Goal: Information Seeking & Learning: Learn about a topic

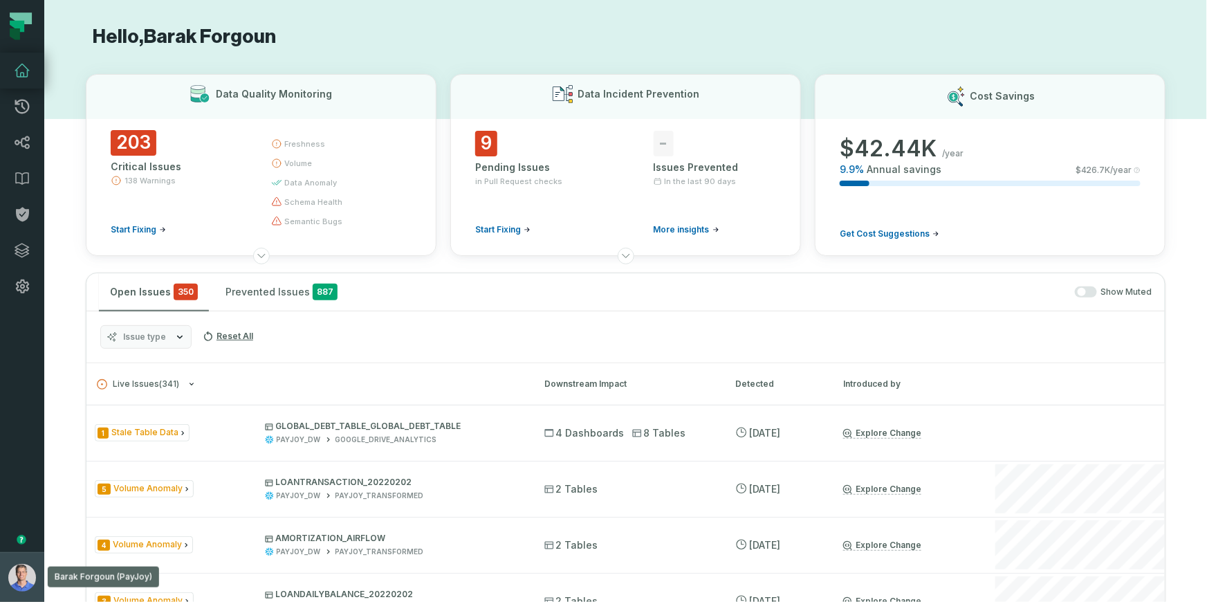
click at [26, 577] on img "button" at bounding box center [22, 578] width 28 height 28
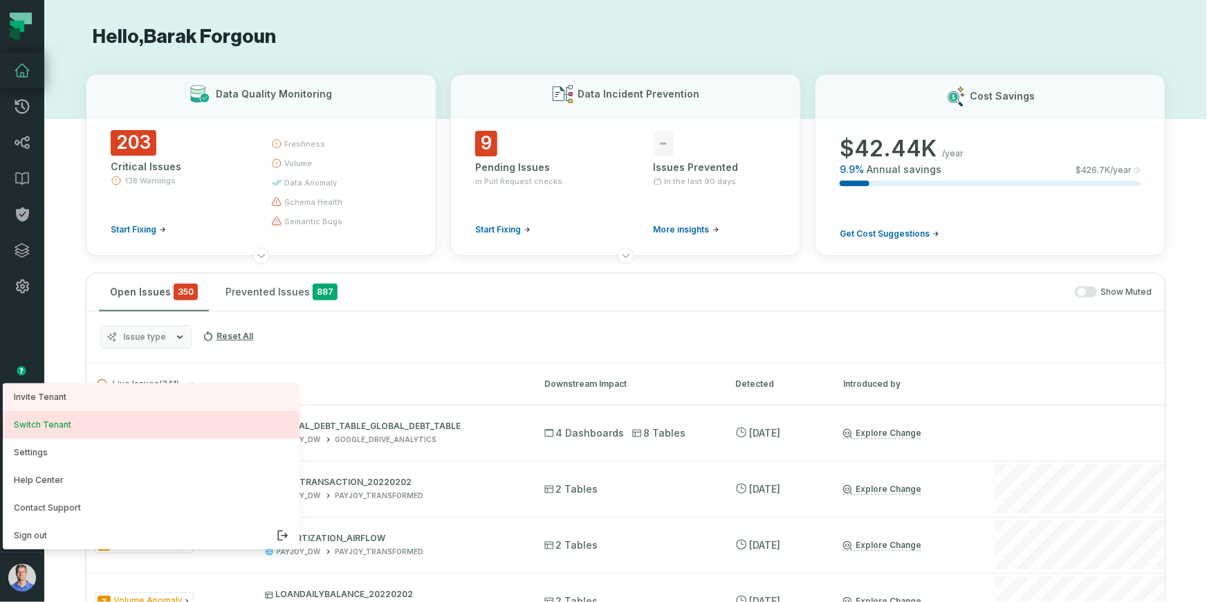
click at [64, 423] on button "Switch Tenant" at bounding box center [151, 425] width 297 height 28
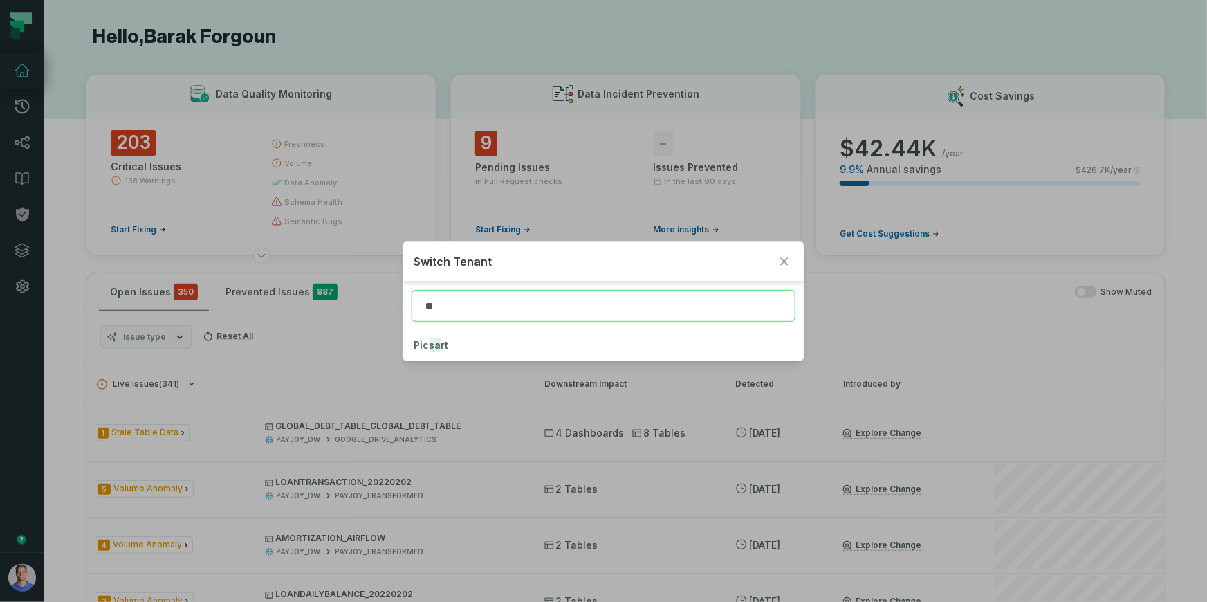
type input "*"
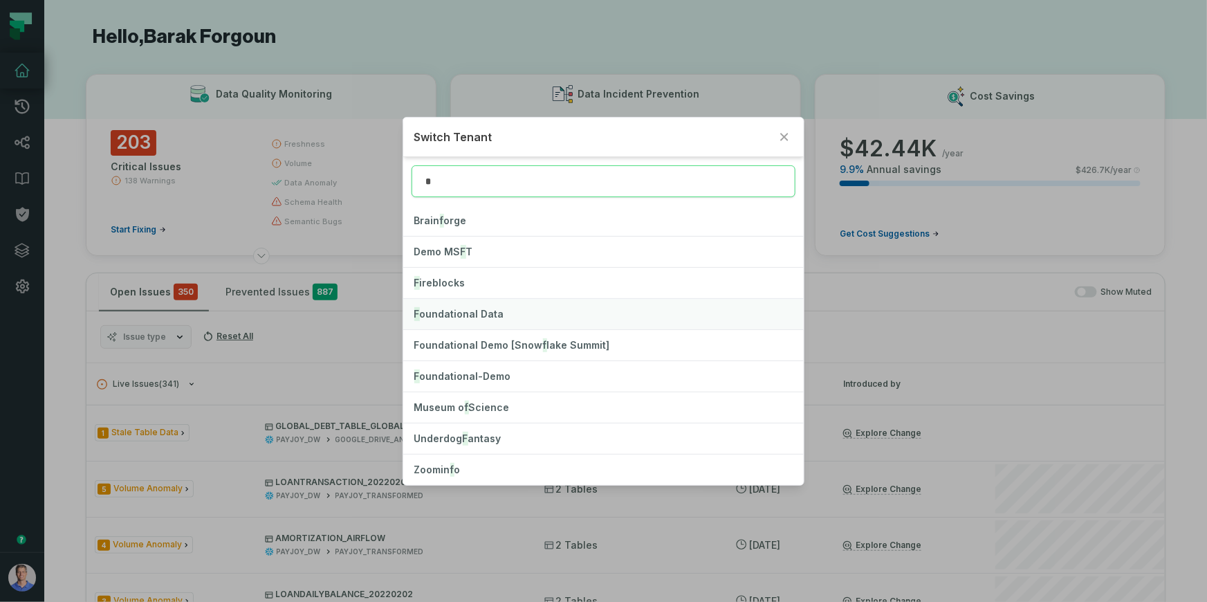
type input "*"
click at [470, 309] on span "F oundational Data" at bounding box center [459, 314] width 90 height 12
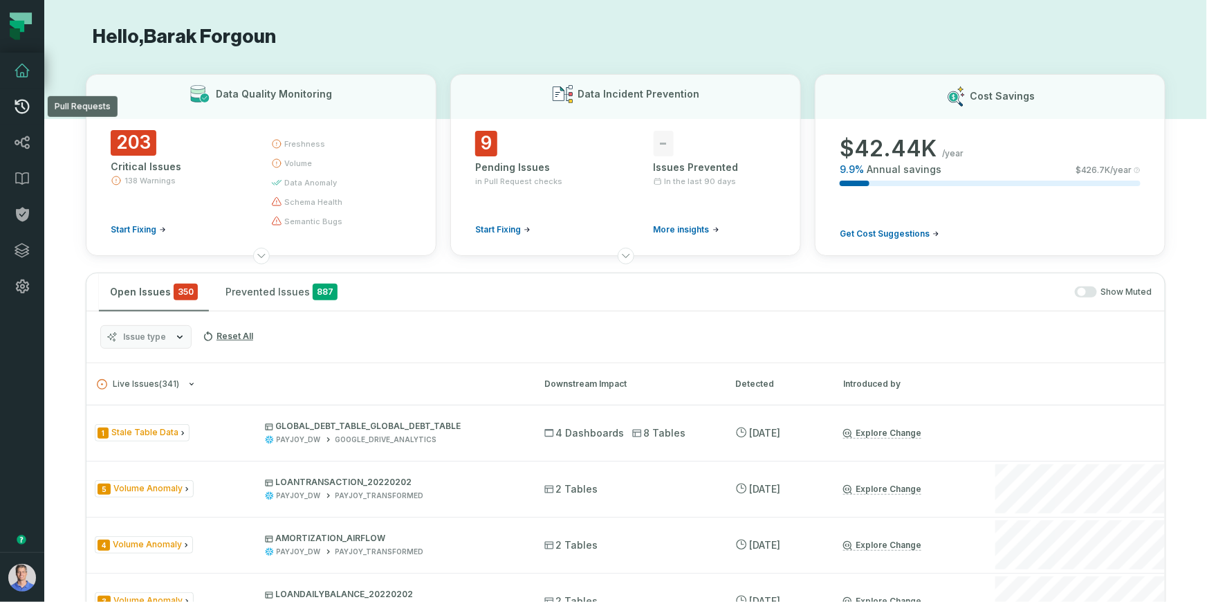
click at [21, 110] on icon at bounding box center [22, 106] width 17 height 17
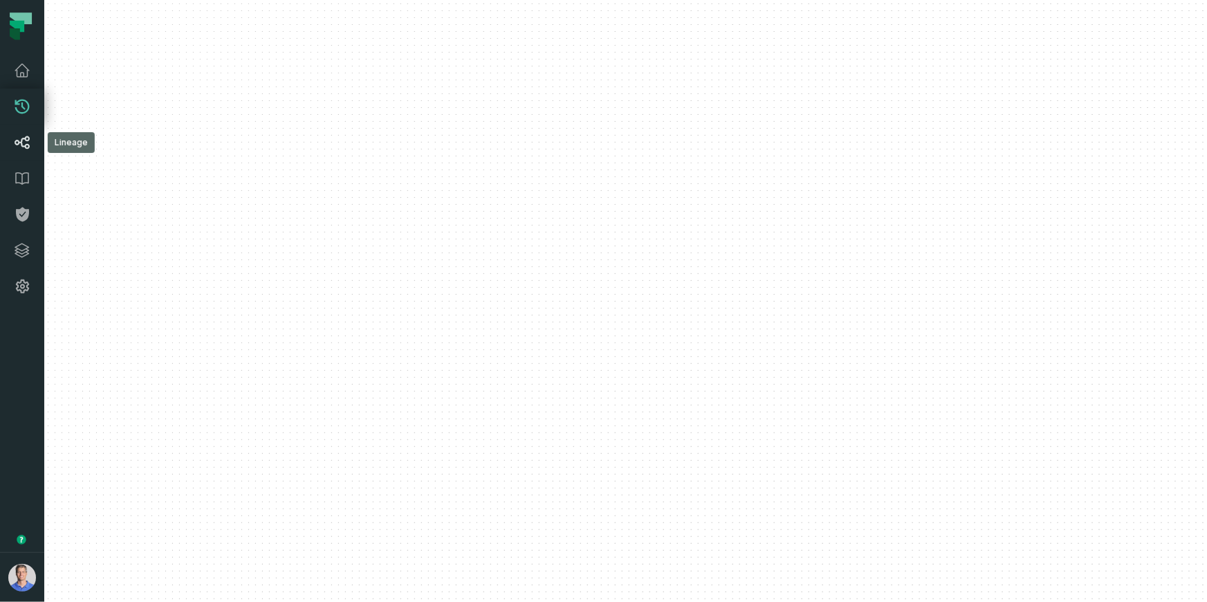
click at [24, 145] on icon at bounding box center [22, 142] width 17 height 17
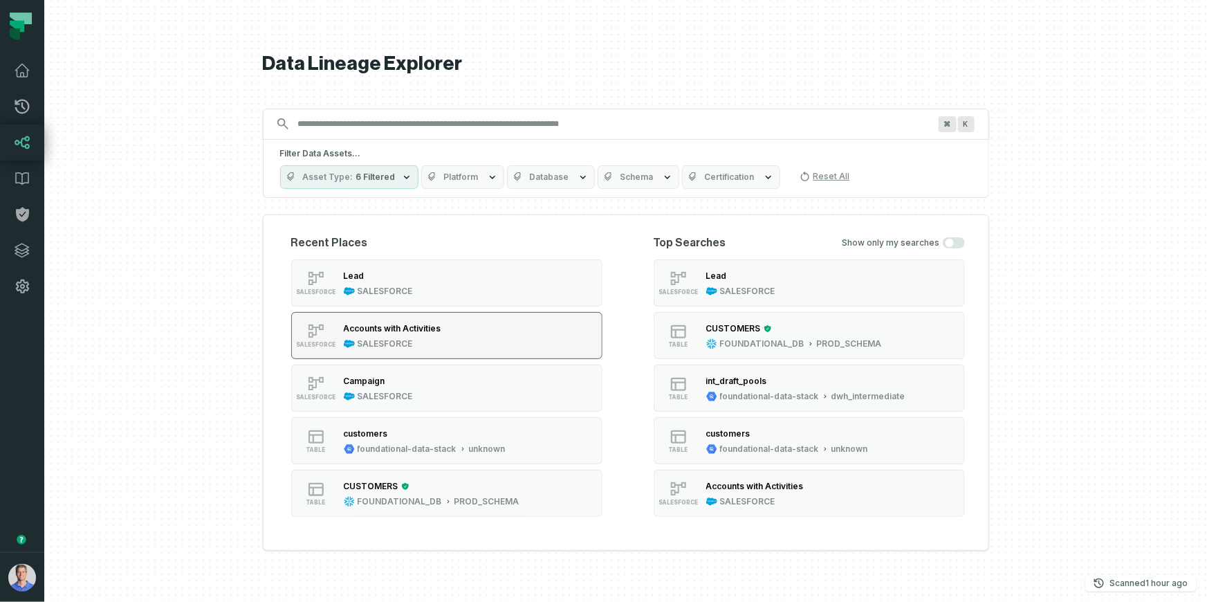
click at [465, 340] on button "SALESFORCE Accounts with Activities SALESFORCE" at bounding box center [446, 335] width 311 height 47
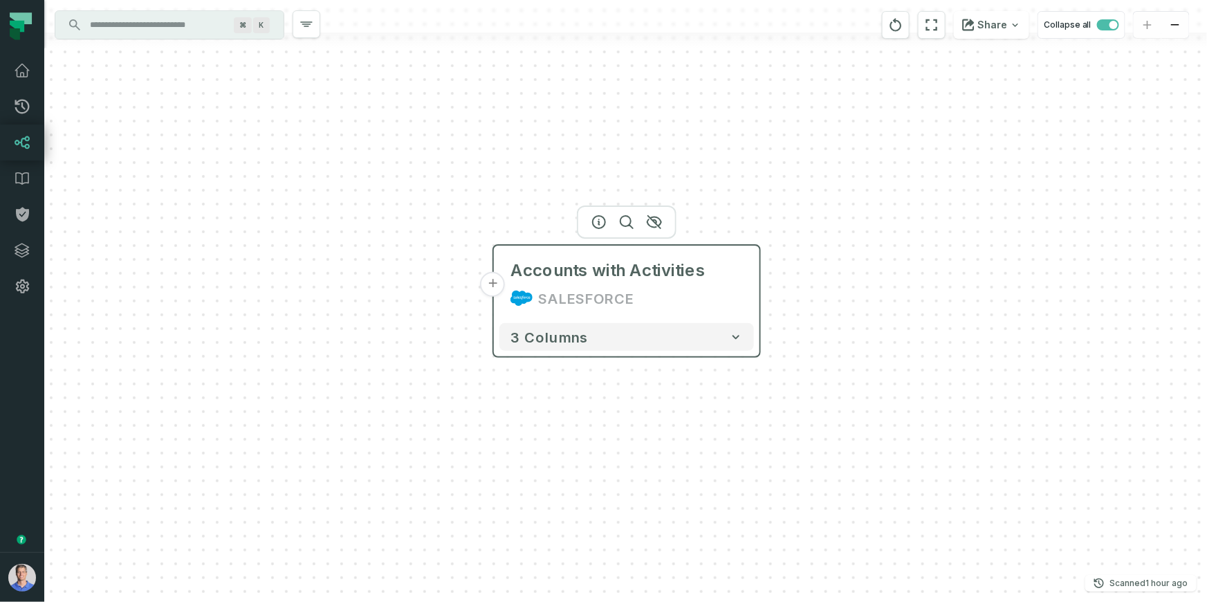
click at [488, 281] on button "+" at bounding box center [493, 284] width 25 height 25
click at [496, 285] on button "+" at bounding box center [493, 284] width 25 height 25
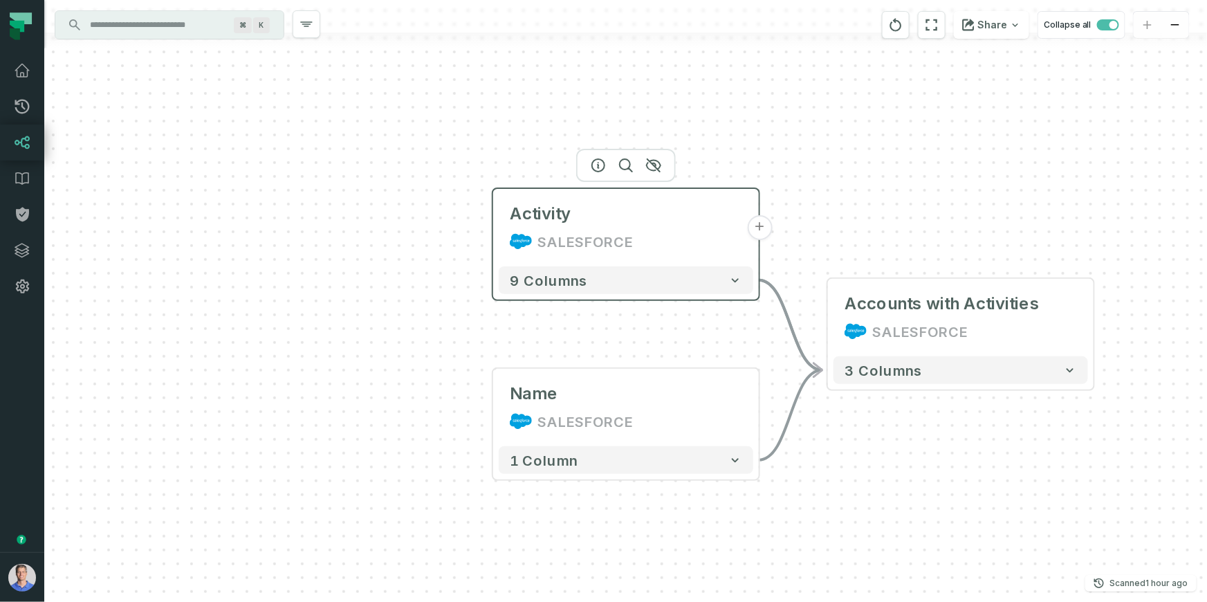
click at [761, 226] on button "+" at bounding box center [759, 227] width 25 height 25
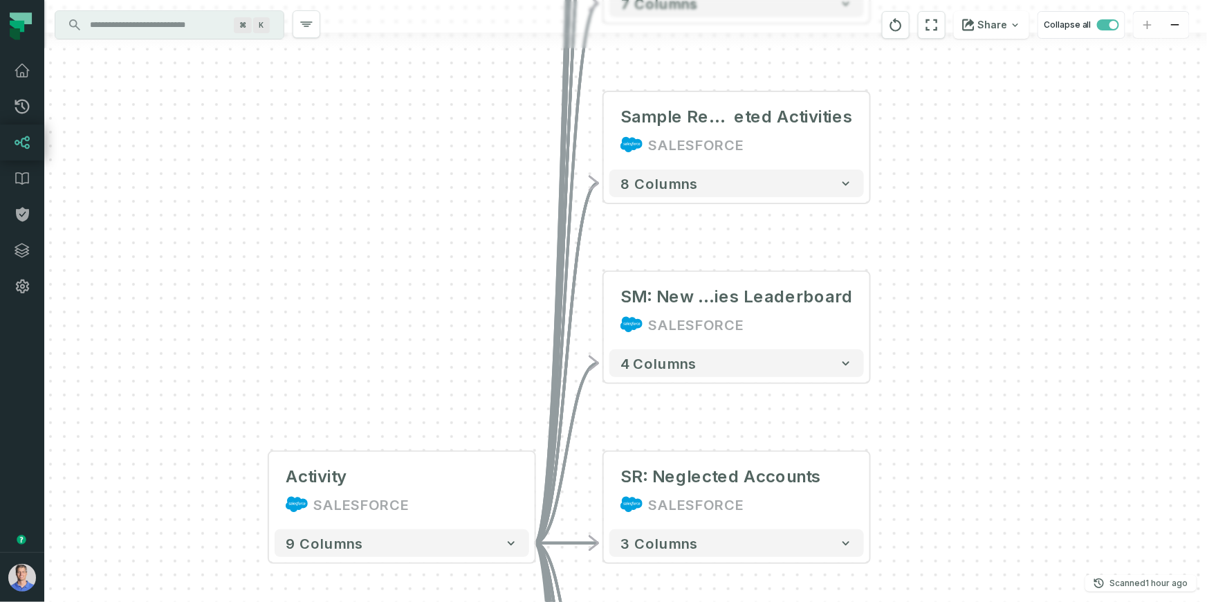
drag, startPoint x: 965, startPoint y: 213, endPoint x: 1046, endPoint y: 269, distance: 97.8
click at [1046, 270] on div "+ Sample Report: # of Open Tasks SALESFORCE 8 columns + Sample Report: # of Tas…" at bounding box center [625, 301] width 1163 height 602
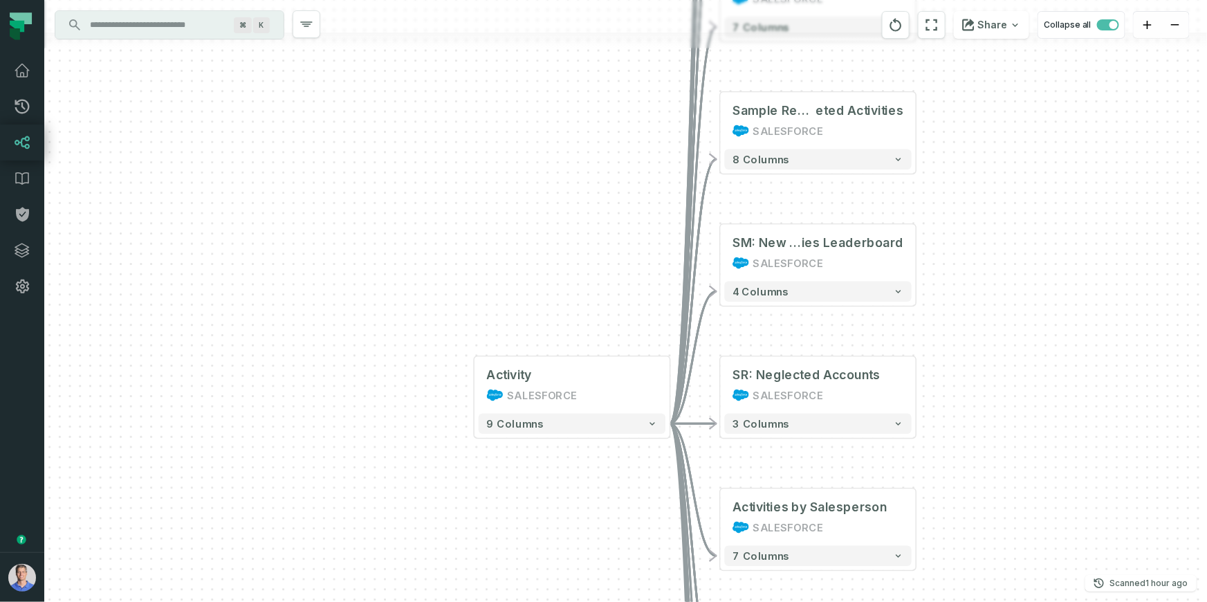
drag, startPoint x: 951, startPoint y: 315, endPoint x: 969, endPoint y: 263, distance: 55.5
click at [969, 263] on div "+ Sample Report: # of Open Tasks SALESFORCE 8 columns + Sample Report: # of Tas…" at bounding box center [625, 301] width 1163 height 602
click at [647, 423] on icon "button" at bounding box center [652, 423] width 10 height 10
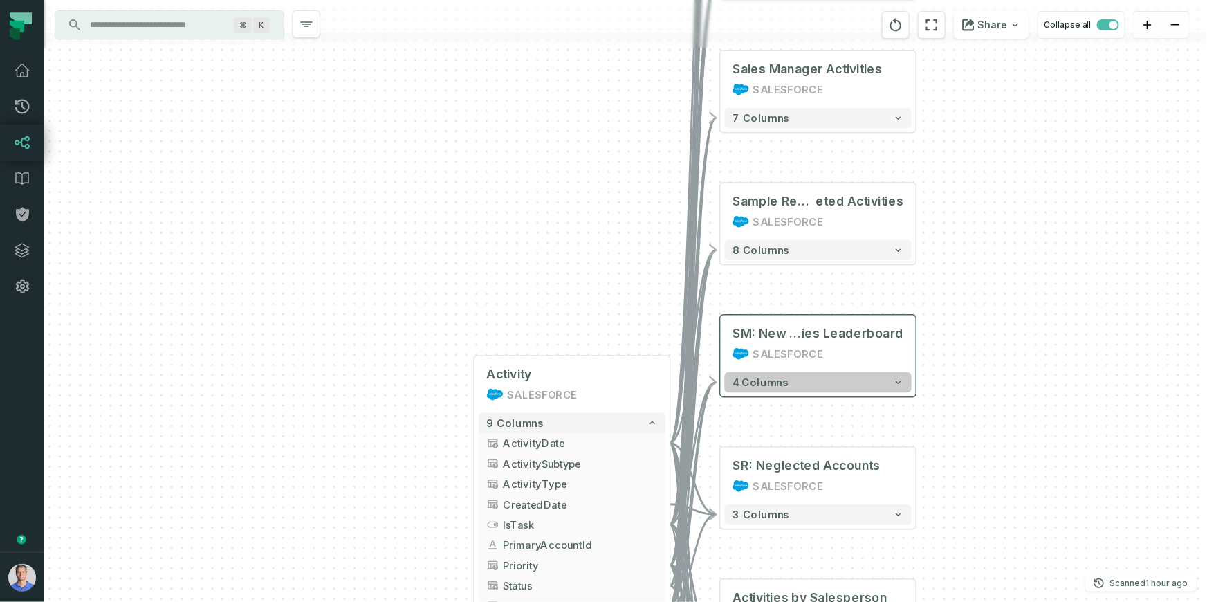
click at [877, 377] on button "4 columns" at bounding box center [818, 382] width 187 height 20
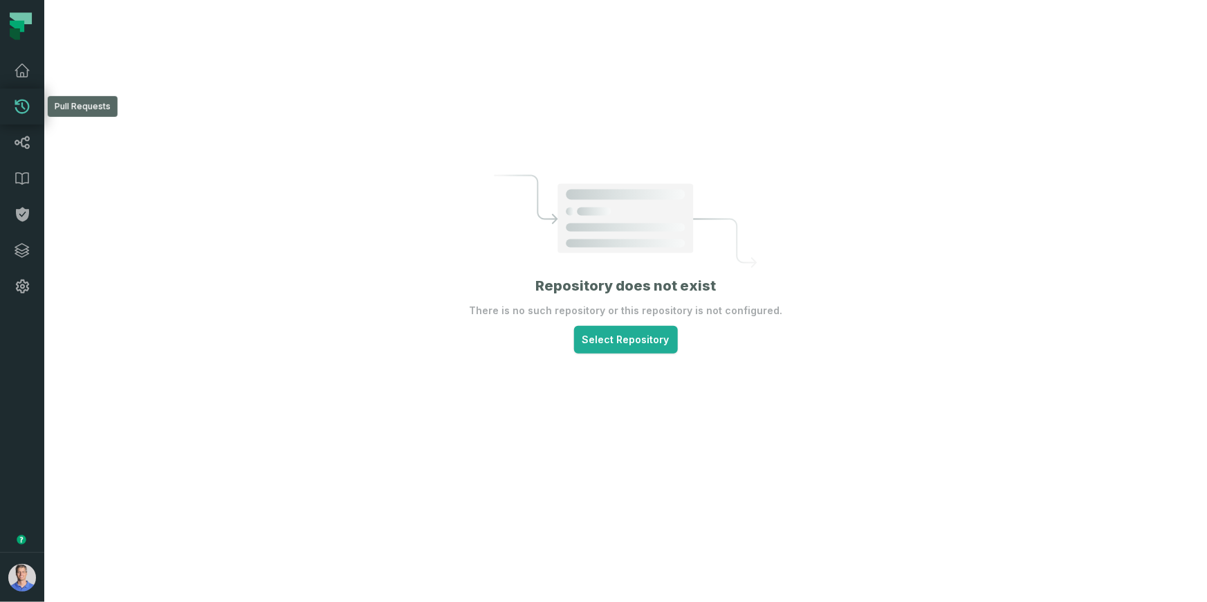
click at [15, 111] on icon at bounding box center [22, 106] width 17 height 17
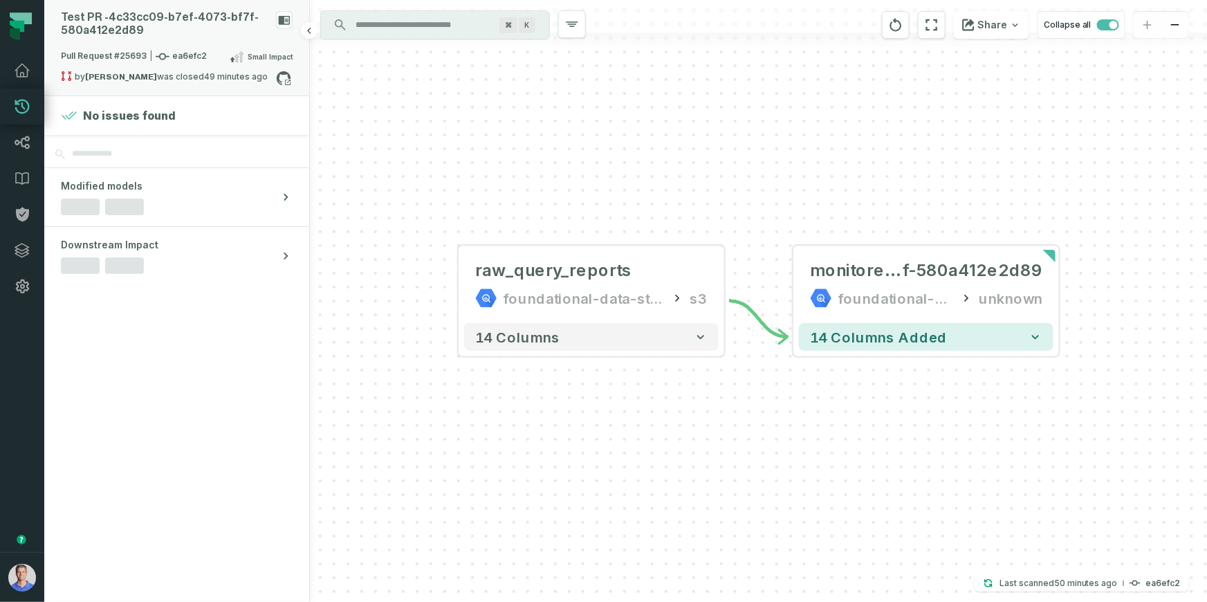
click at [201, 35] on div "Test PR - 4c33cc09- b7ef- 4073- bf7f- 580a412e2d89" at bounding box center [166, 24] width 210 height 26
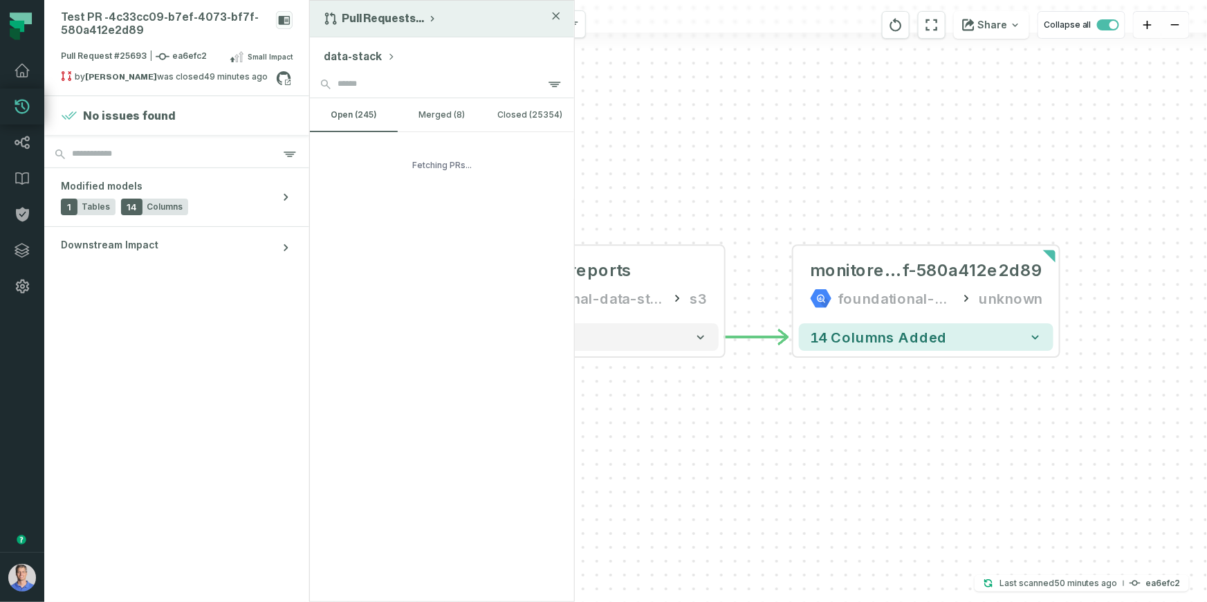
click at [390, 26] on div "Pull Requests ..." at bounding box center [442, 19] width 264 height 37
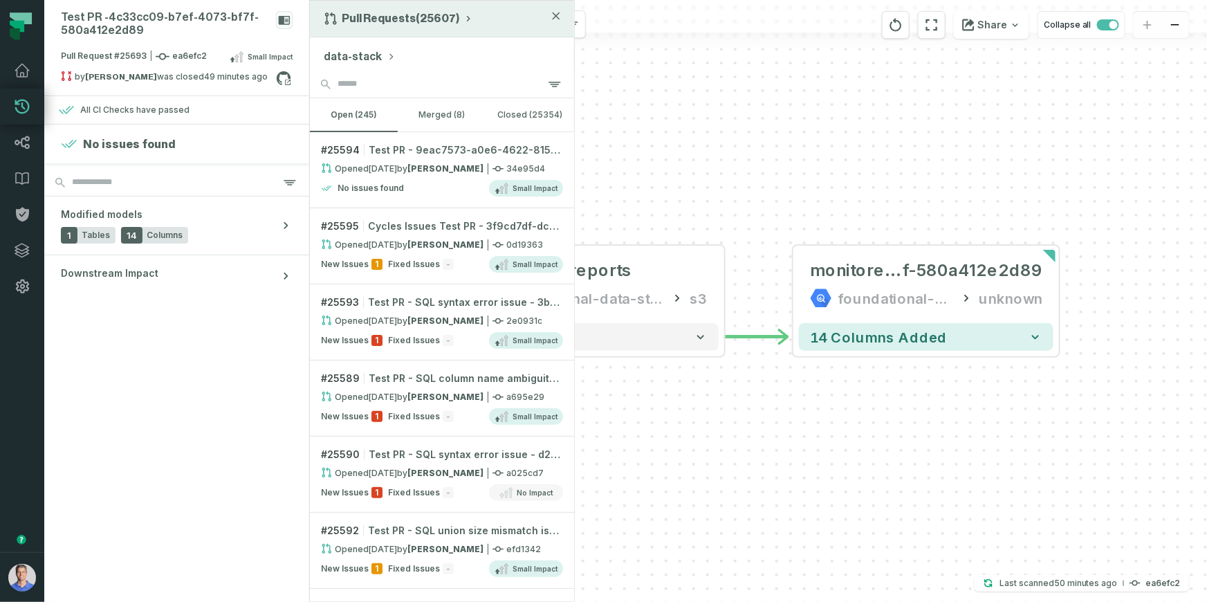
click at [409, 27] on div "Pull Requests (25607)" at bounding box center [442, 19] width 264 height 37
click at [467, 17] on icon "button" at bounding box center [468, 19] width 3 height 6
click at [384, 77] on div "History of Changes" at bounding box center [393, 79] width 142 height 28
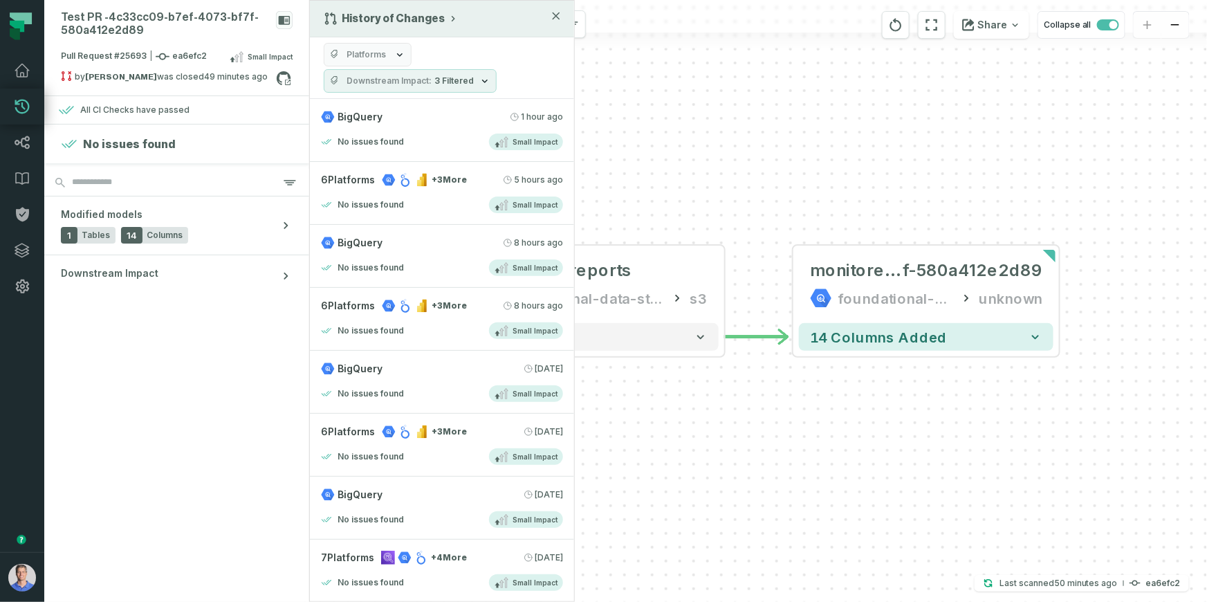
click at [379, 49] on span "Platforms" at bounding box center [365, 54] width 39 height 11
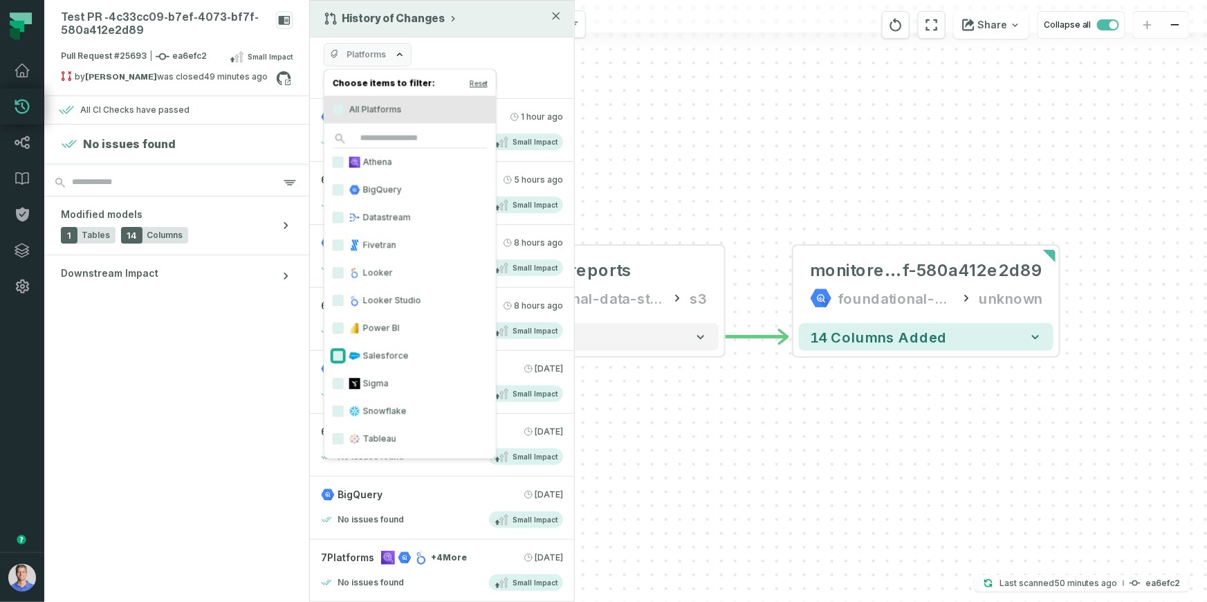
click at [339, 354] on button "Salesforce" at bounding box center [338, 355] width 11 height 11
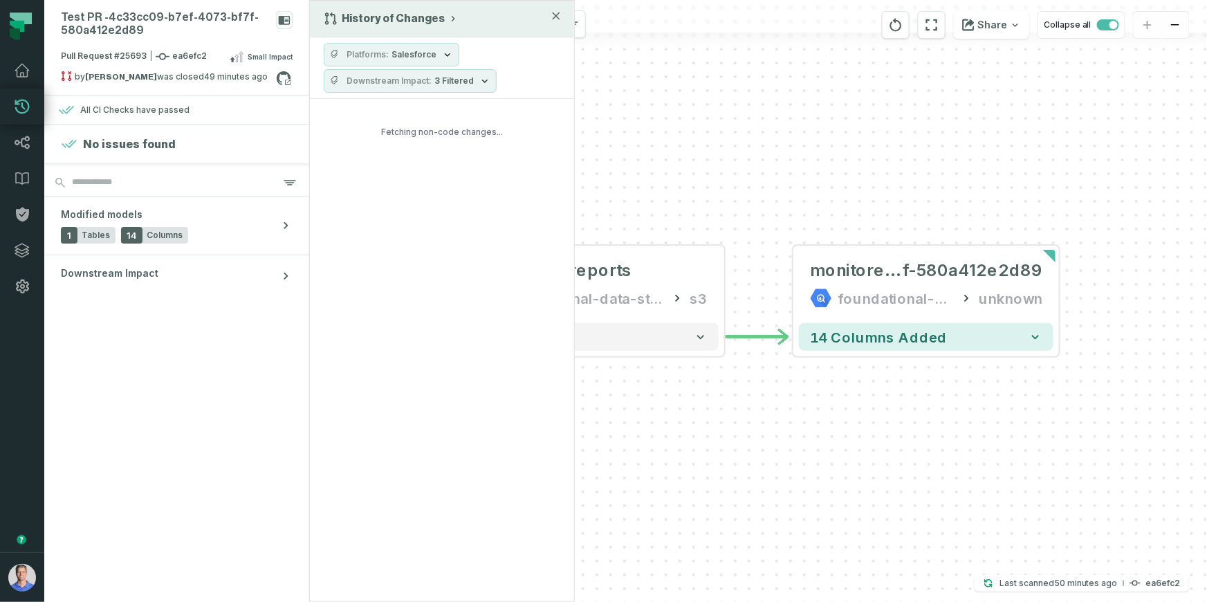
click at [528, 55] on div "Platforms Salesforce Downstream Impact 3 Filtered" at bounding box center [442, 68] width 264 height 62
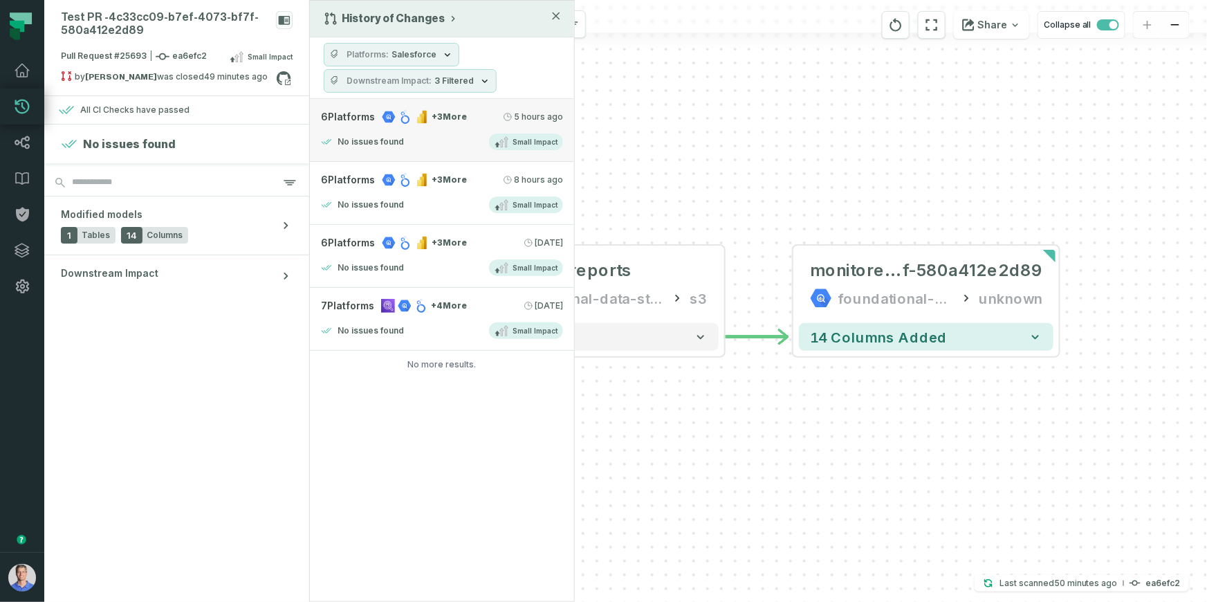
click at [436, 133] on div "No issues found Small Impact" at bounding box center [442, 141] width 242 height 17
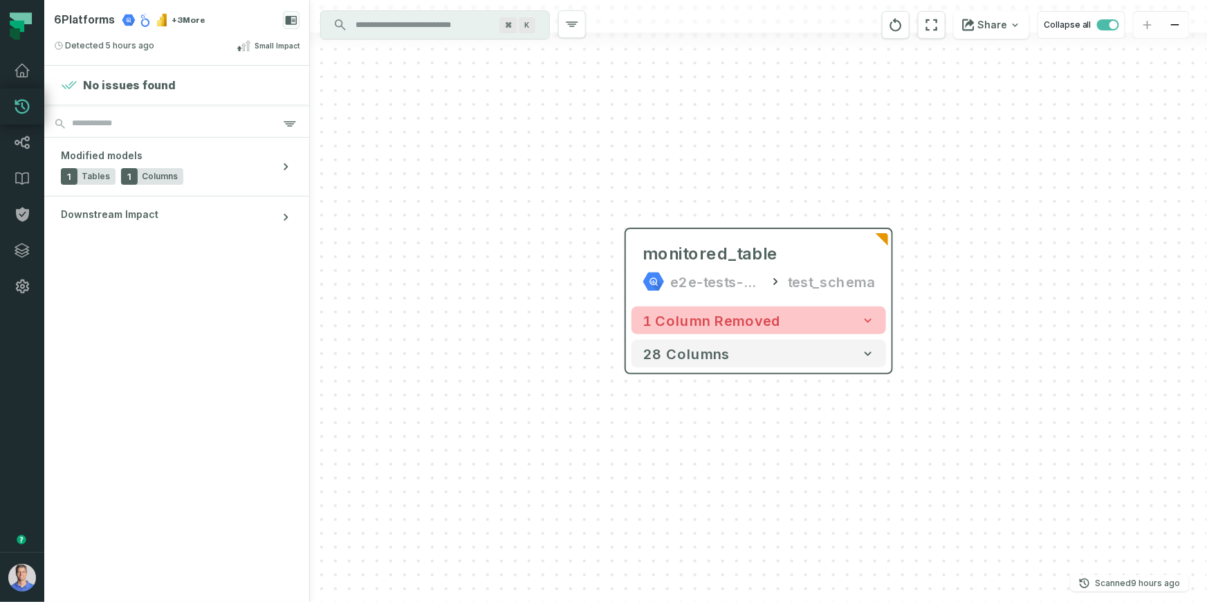
click at [869, 323] on icon "button" at bounding box center [868, 320] width 14 height 14
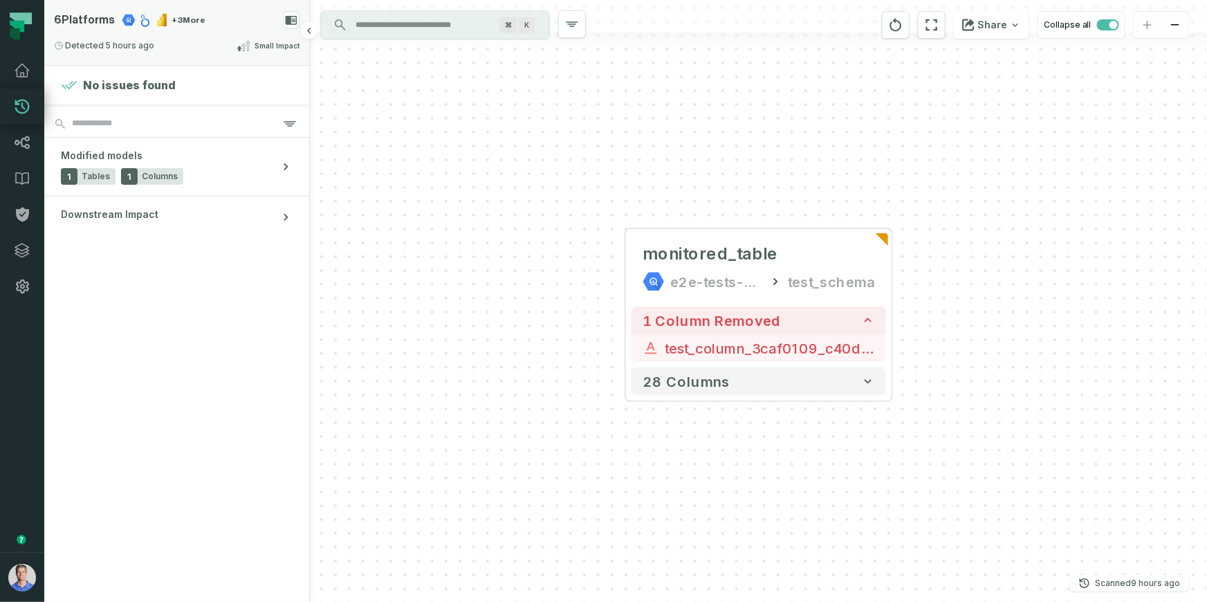
click at [219, 48] on div "Detected 9/7/2025, 4:33:15 AM Small Impact" at bounding box center [177, 45] width 246 height 17
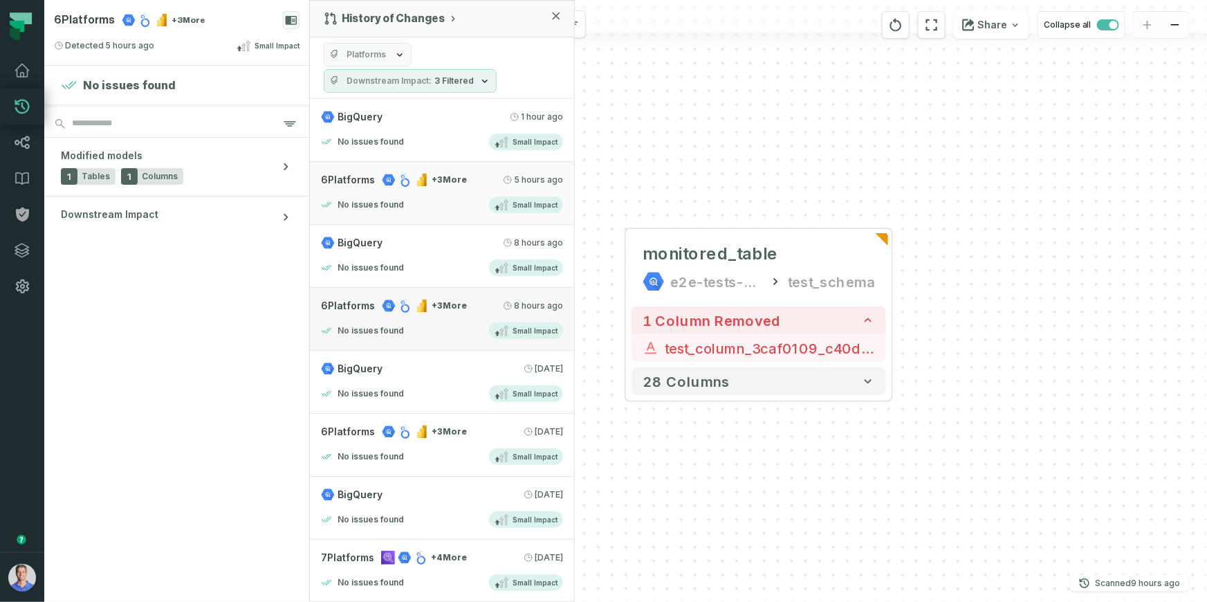
scroll to position [467, 0]
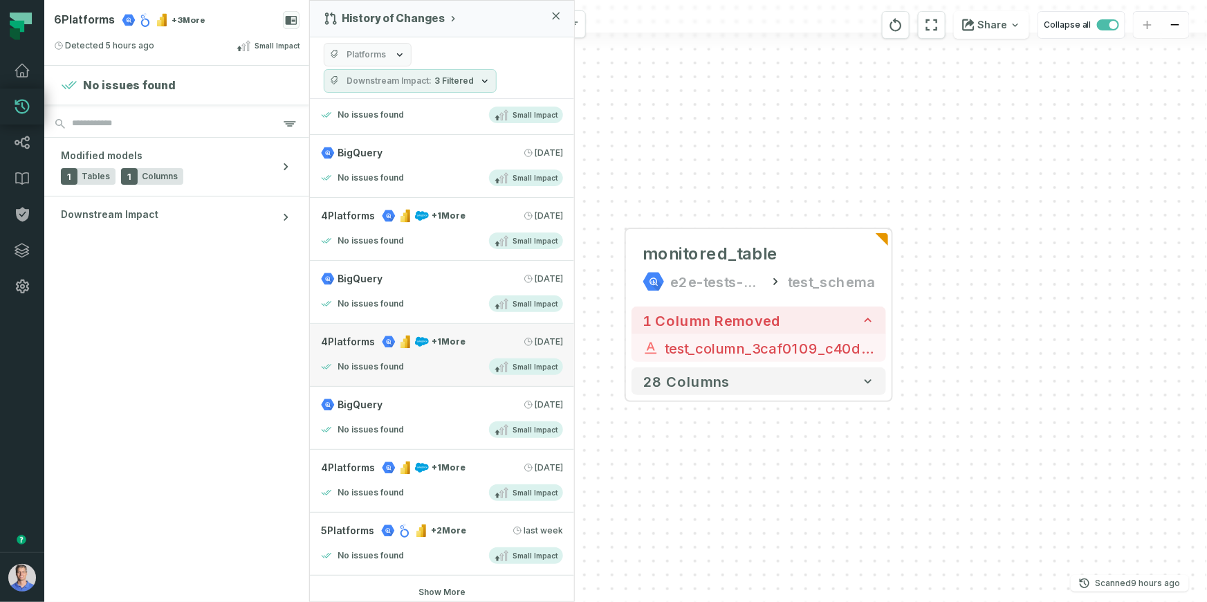
click at [462, 337] on span "+ 1 More" at bounding box center [449, 341] width 34 height 11
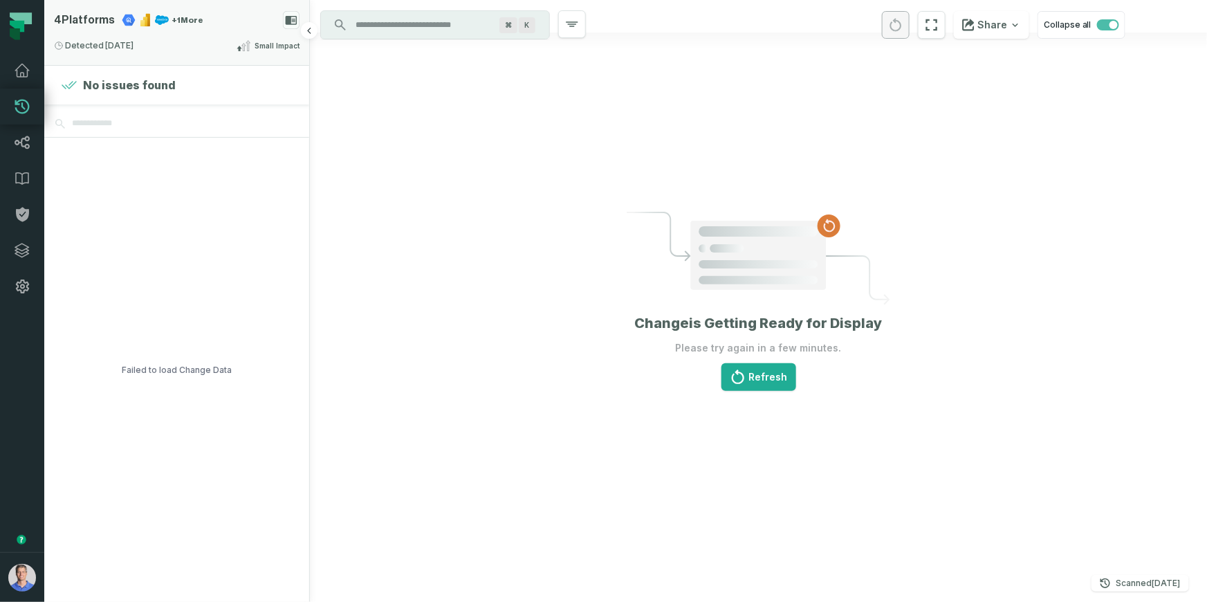
click at [201, 32] on div "4 Platforms + 1 More Detected 9/3/2025, 2:00:11 AM Small Impact" at bounding box center [176, 32] width 265 height 65
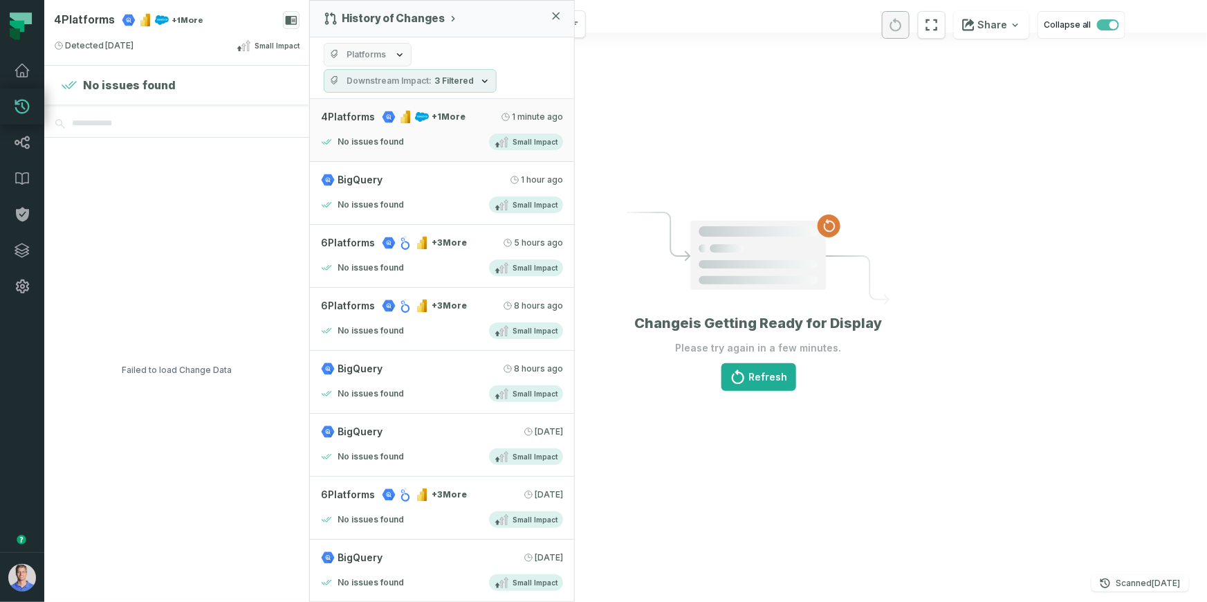
click at [441, 80] on span "3 Filtered" at bounding box center [453, 80] width 39 height 11
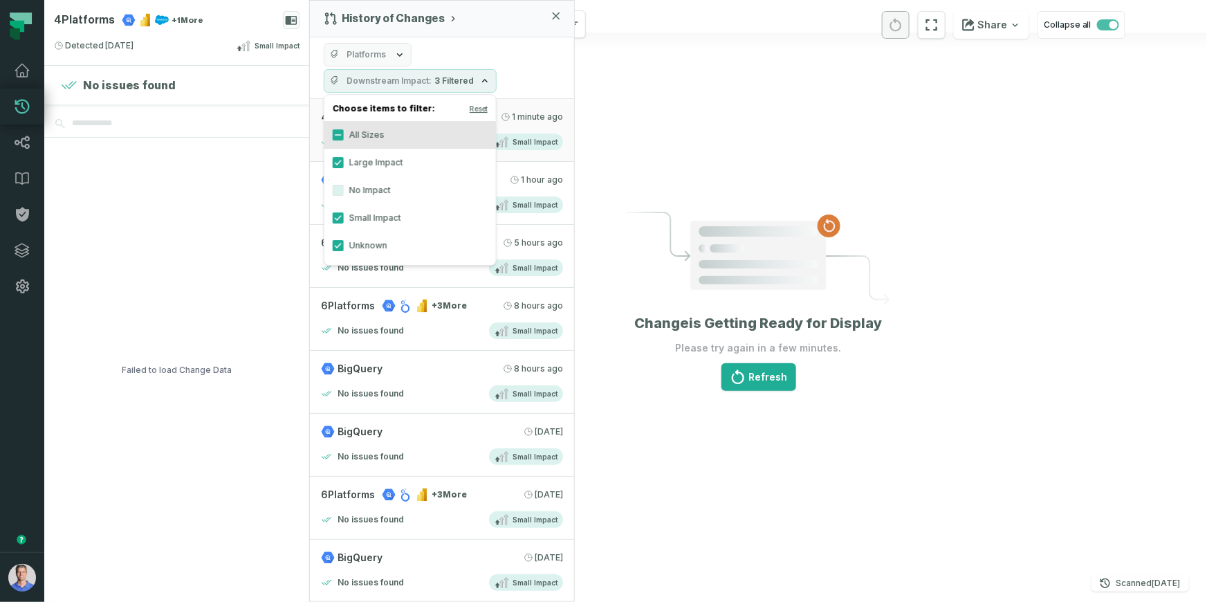
click at [366, 54] on span "Platforms" at bounding box center [365, 54] width 39 height 11
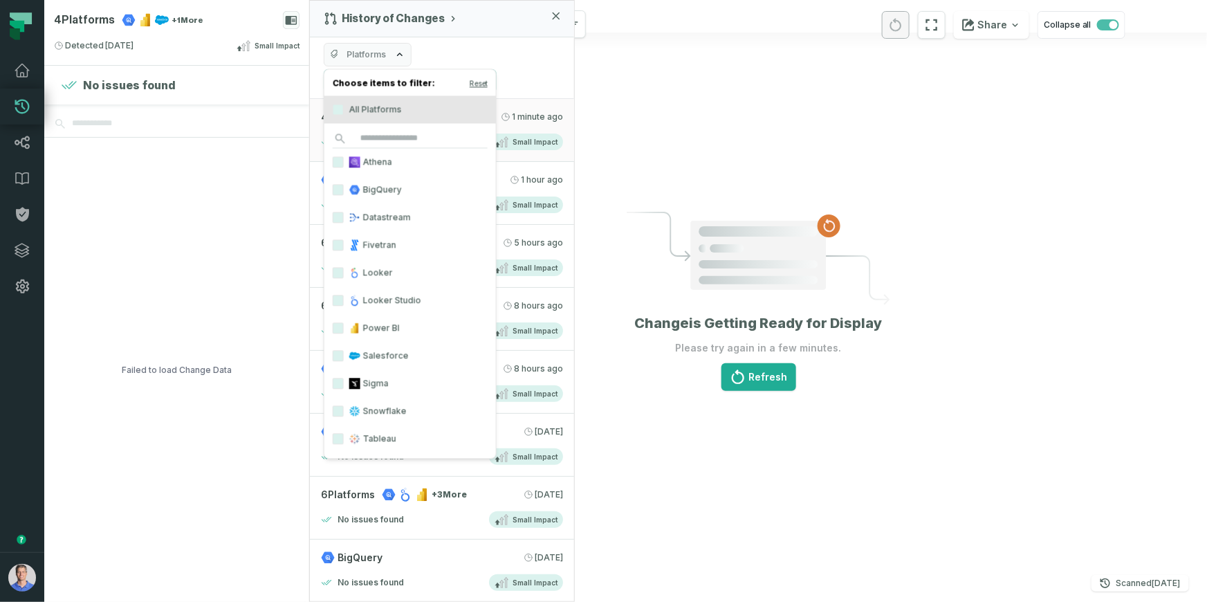
click at [488, 49] on div "Platforms Downstream Impact 3 Filtered" at bounding box center [442, 68] width 264 height 62
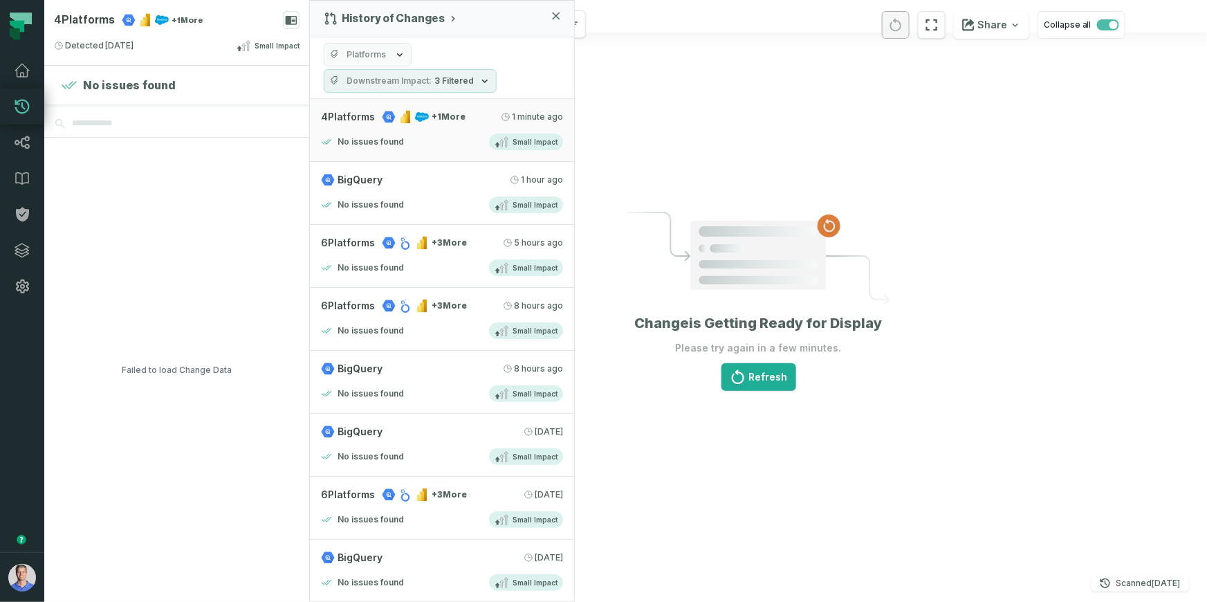
click at [803, 130] on div at bounding box center [758, 301] width 897 height 602
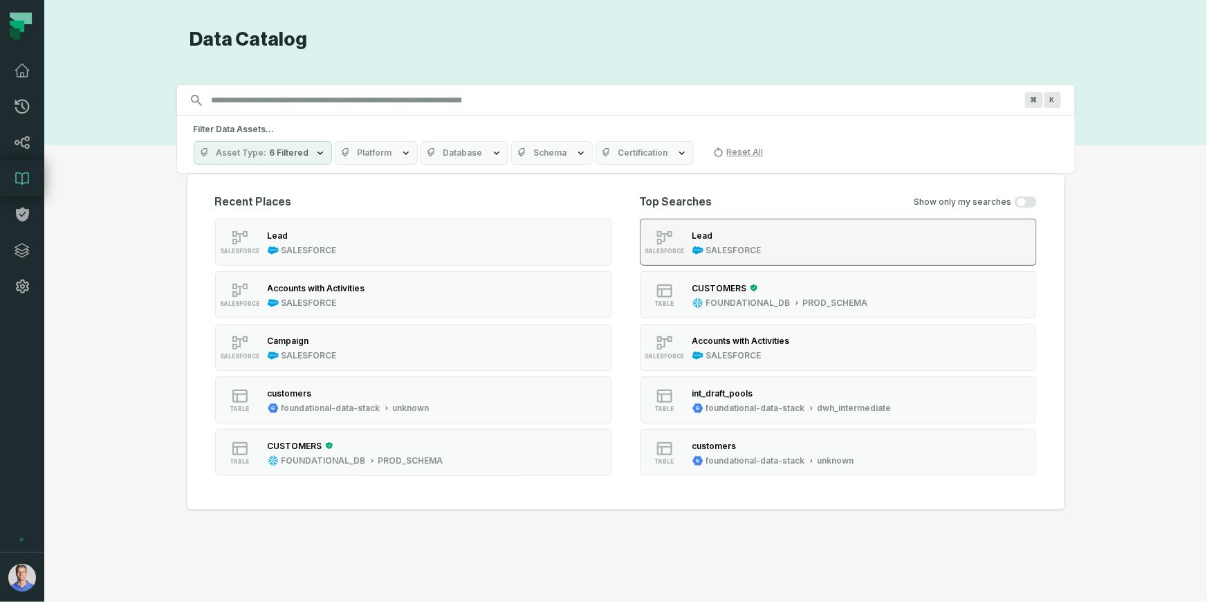
click at [727, 241] on div "Lead SALESFORCE" at bounding box center [727, 242] width 80 height 28
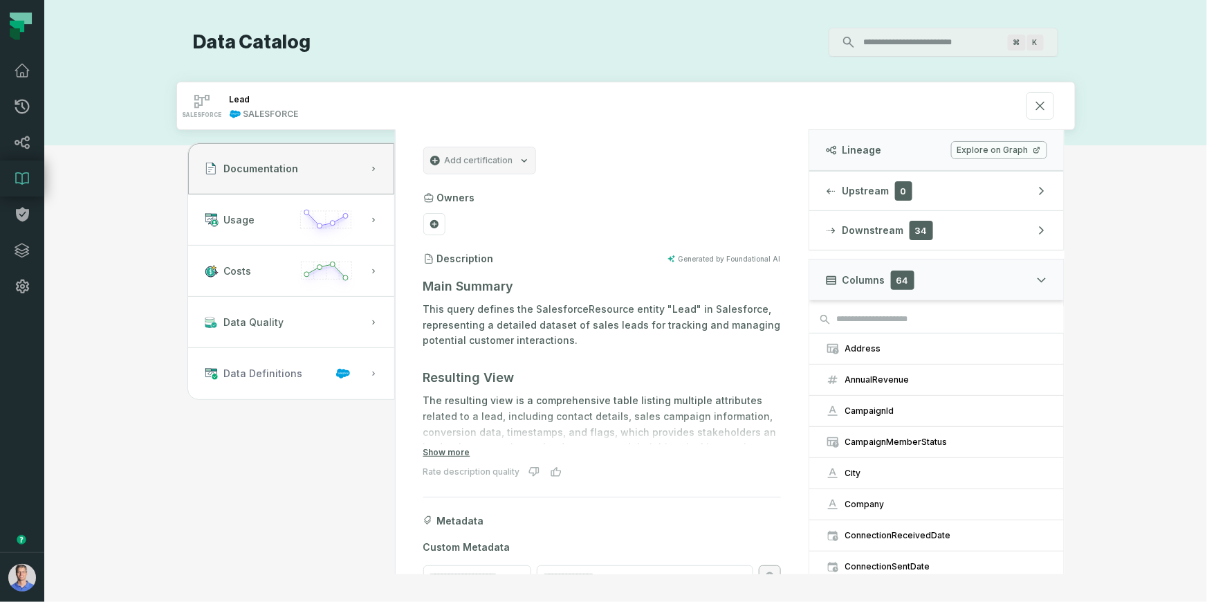
click at [326, 364] on button "Data Definitions" at bounding box center [291, 373] width 206 height 51
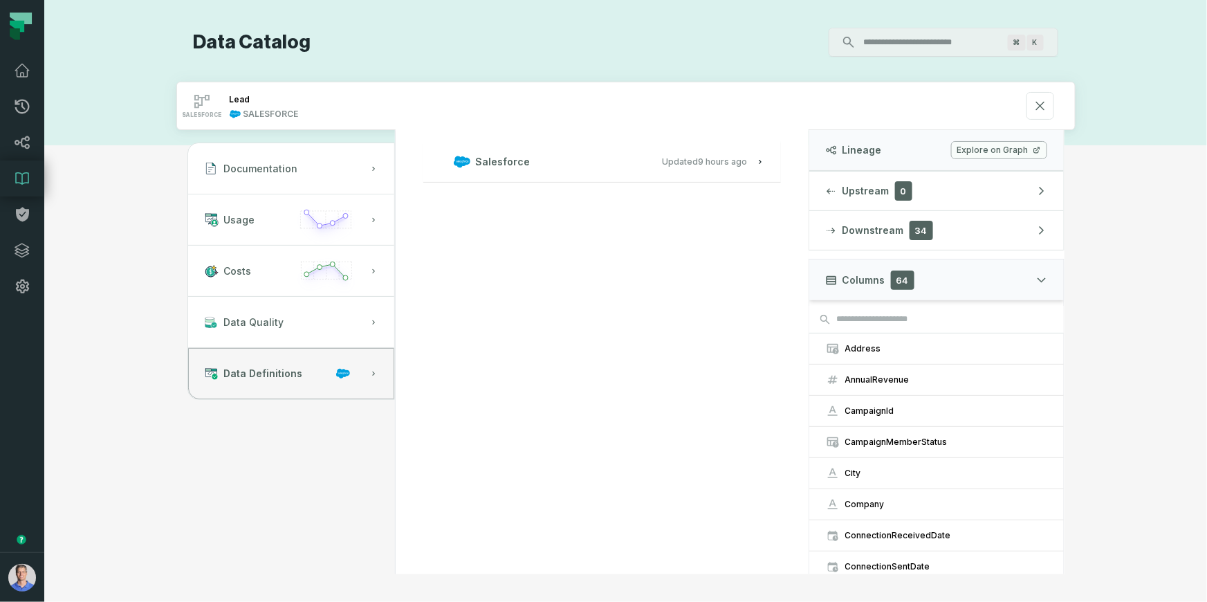
click at [250, 440] on div "Documentation Usage Costs Data Quality Data Definitions Salesforce Updated [DAT…" at bounding box center [625, 352] width 899 height 444
click at [721, 163] on relative-time "[DATE] 1:02:59 AM" at bounding box center [722, 161] width 49 height 10
click at [555, 205] on span "View this entity in source platform" at bounding box center [513, 207] width 140 height 13
click at [565, 206] on span "View this entity in source platform" at bounding box center [513, 207] width 140 height 13
click at [932, 221] on button "Downstream 34" at bounding box center [936, 230] width 254 height 39
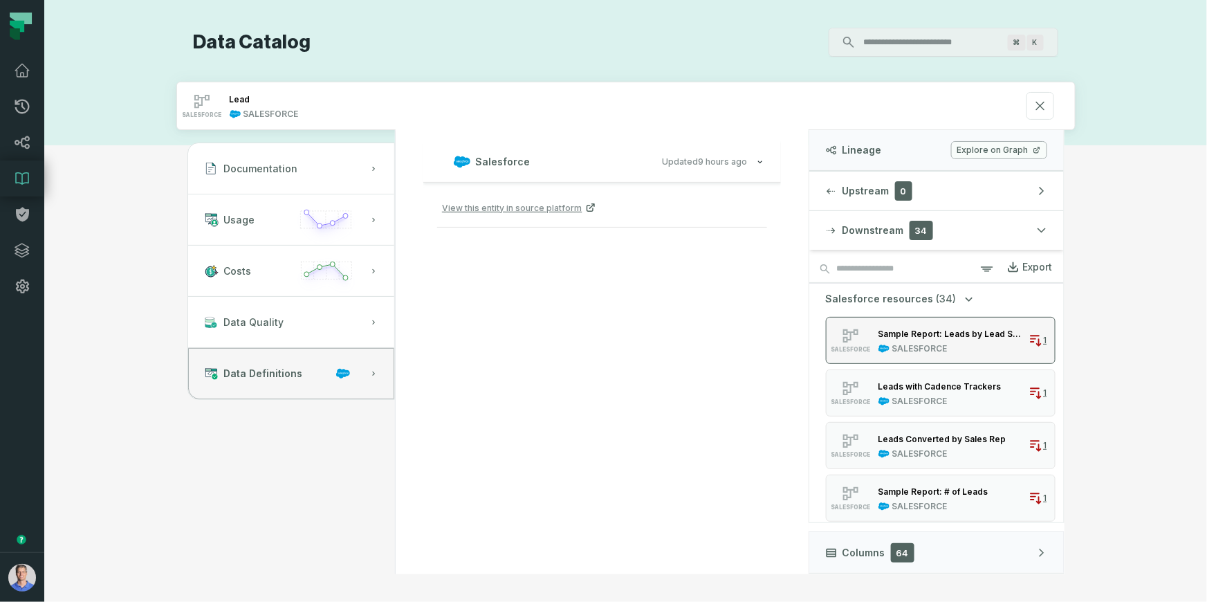
click at [961, 331] on div "Sample Report: Leads by Lead Source" at bounding box center [950, 333] width 145 height 10
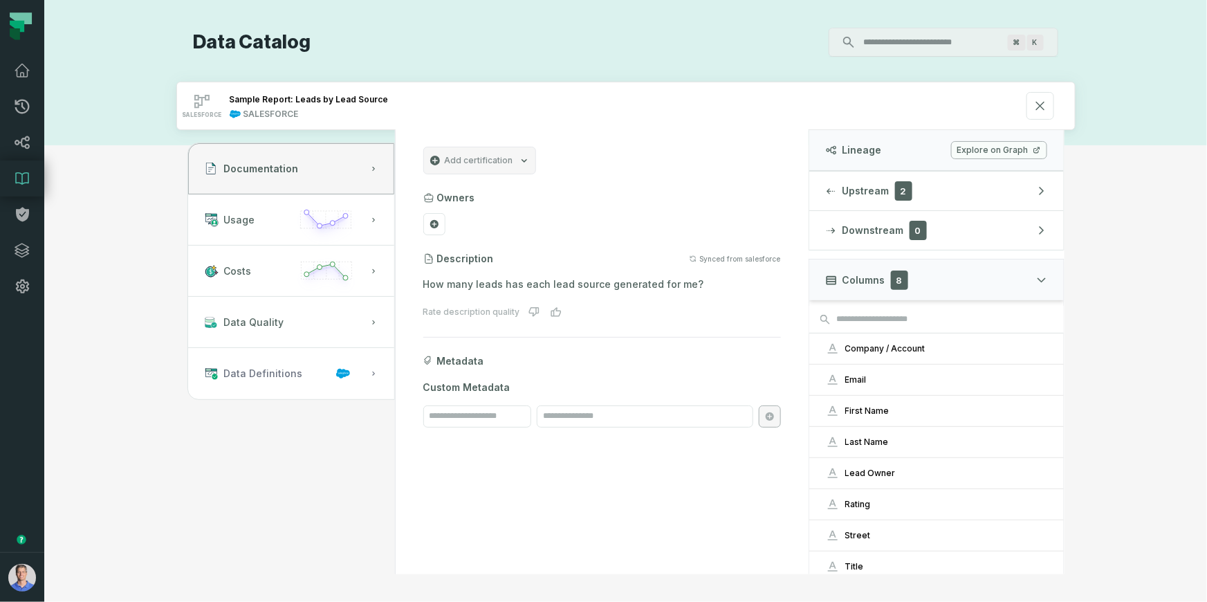
click at [284, 376] on span "Data Definitions" at bounding box center [263, 374] width 79 height 14
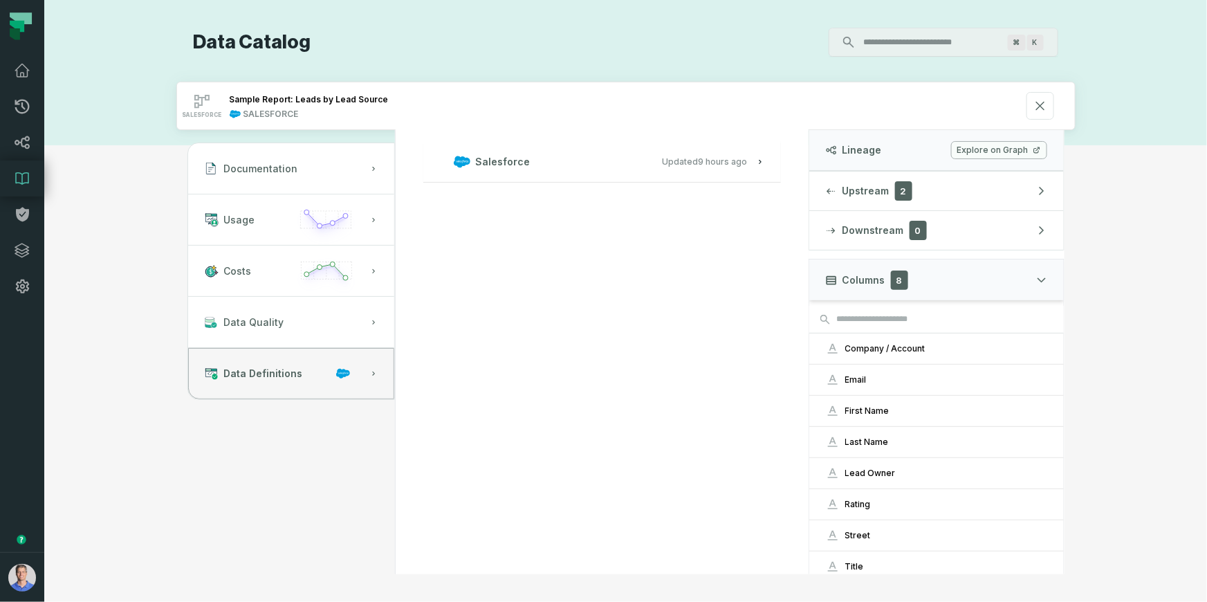
click at [664, 149] on h3 "Salesforce Updated [DATE] 1:02:59 AM" at bounding box center [602, 161] width 358 height 41
click at [665, 157] on span "Updated [DATE] 1:02:59 AM" at bounding box center [705, 161] width 85 height 10
click at [502, 207] on span "View this entity in source platform" at bounding box center [513, 207] width 140 height 13
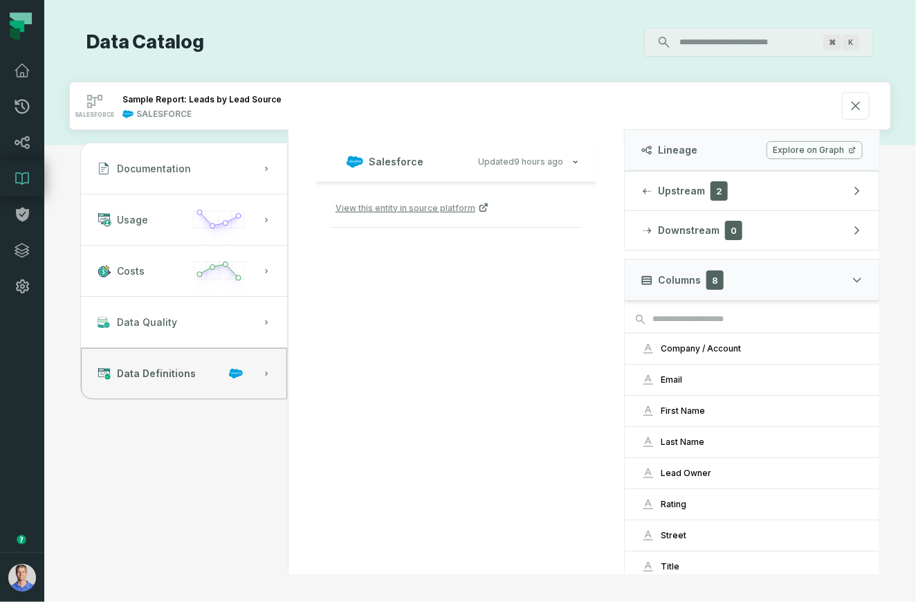
click at [513, 306] on div "Salesforce Updated [DATE] 1:02:59 AM View this entity in source platform" at bounding box center [456, 352] width 336 height 444
click at [398, 366] on div "Salesforce Updated [DATE] 1:02:59 AM View this entity in source platform" at bounding box center [456, 352] width 336 height 444
click at [118, 409] on div "Documentation Usage Costs Data Quality Data Definitions Salesforce Updated [DAT…" at bounding box center [480, 352] width 822 height 444
